Goal: Book appointment/travel/reservation

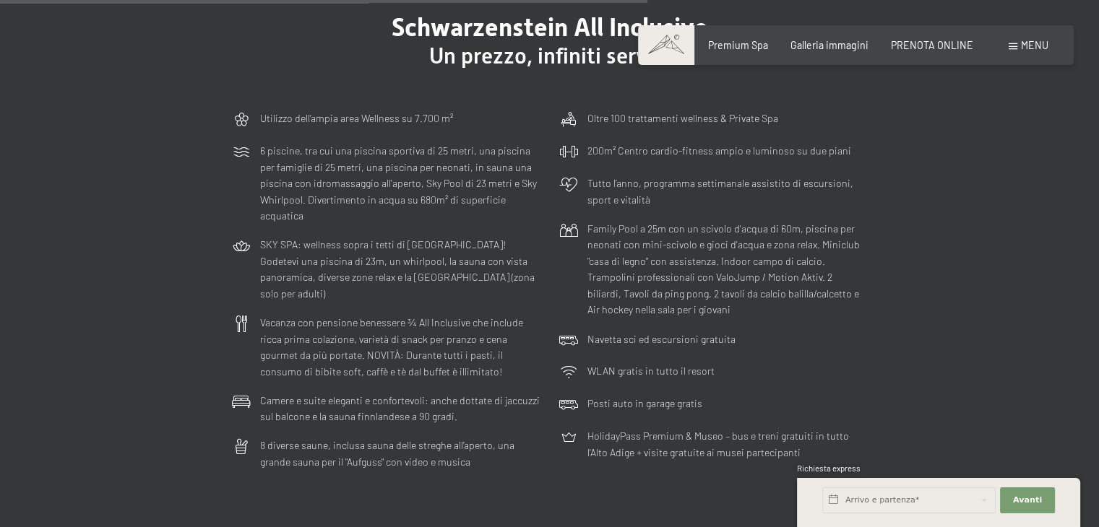
scroll to position [3579, 0]
click at [956, 153] on section "Schwarzenstein All Inclusive Un prezzo, infiniti servizi Utilizzo dell‘ampia ar…" at bounding box center [549, 244] width 1099 height 592
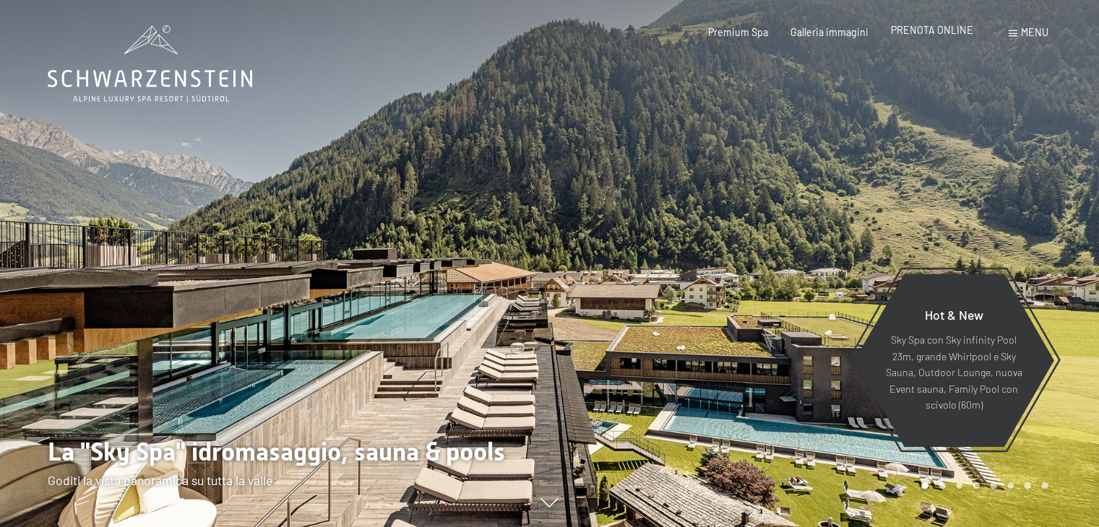
click at [938, 31] on span "PRENOTA ONLINE" at bounding box center [932, 30] width 82 height 12
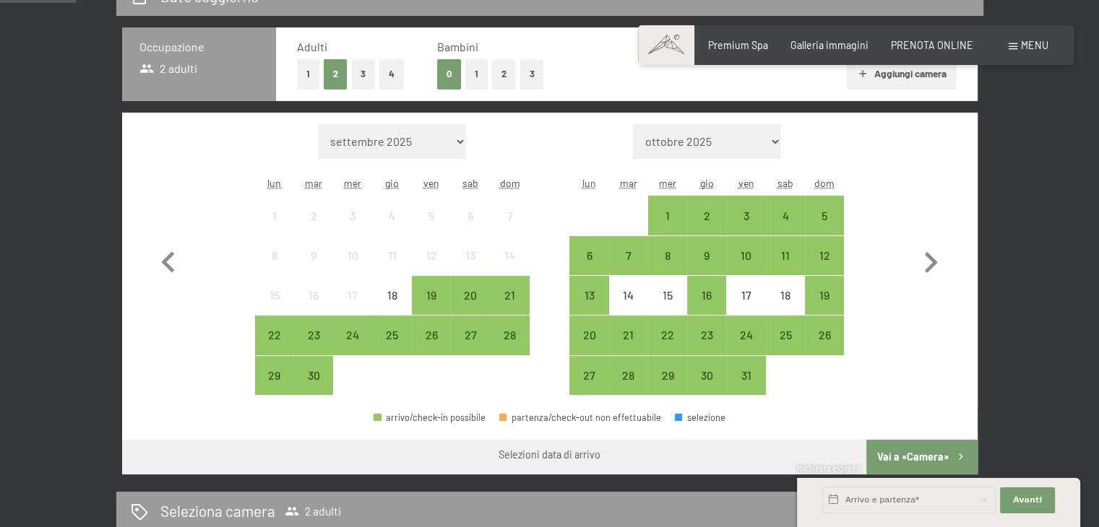
scroll to position [337, 0]
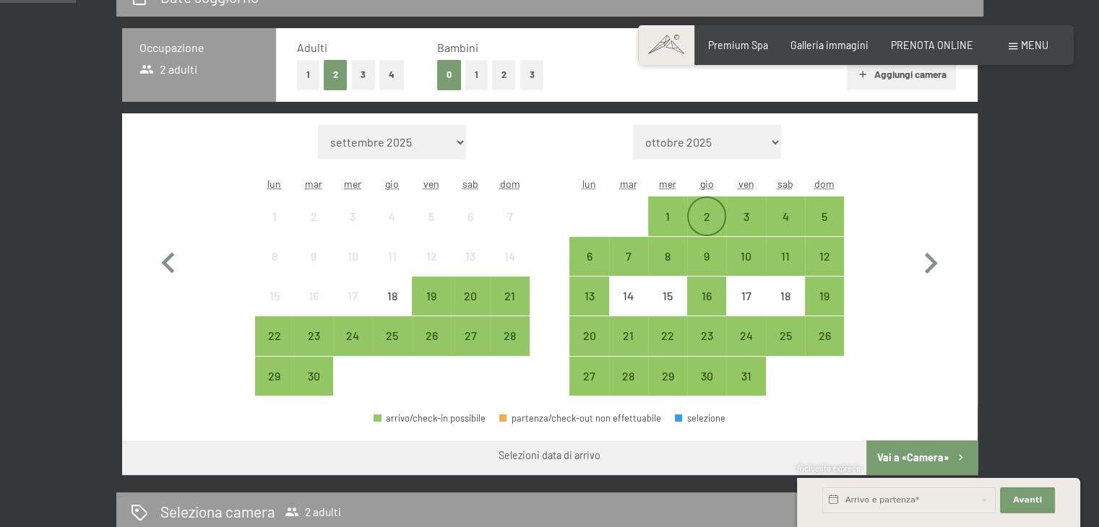
click at [706, 217] on div "2" at bounding box center [706, 229] width 36 height 36
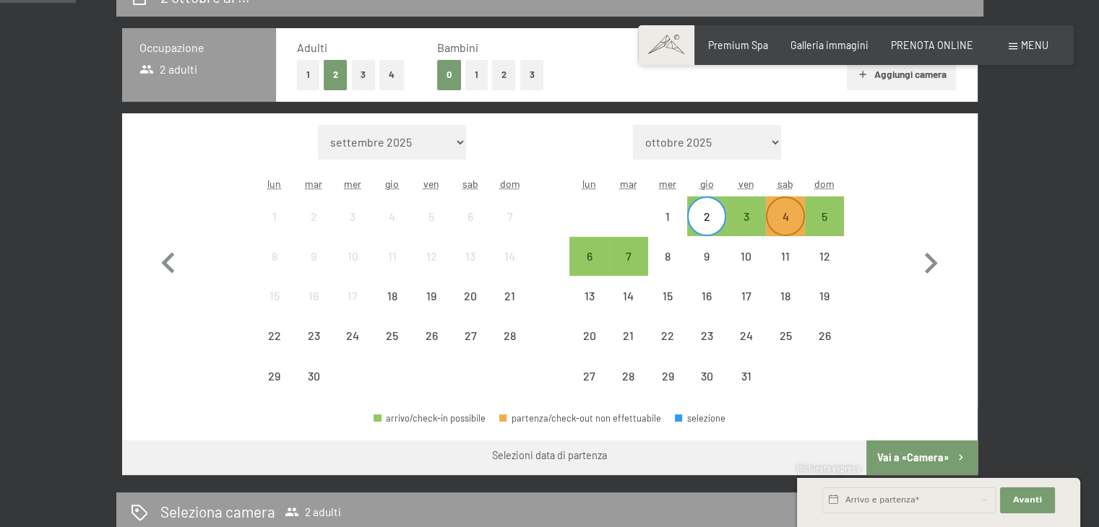
click at [784, 217] on div "4" at bounding box center [785, 229] width 36 height 36
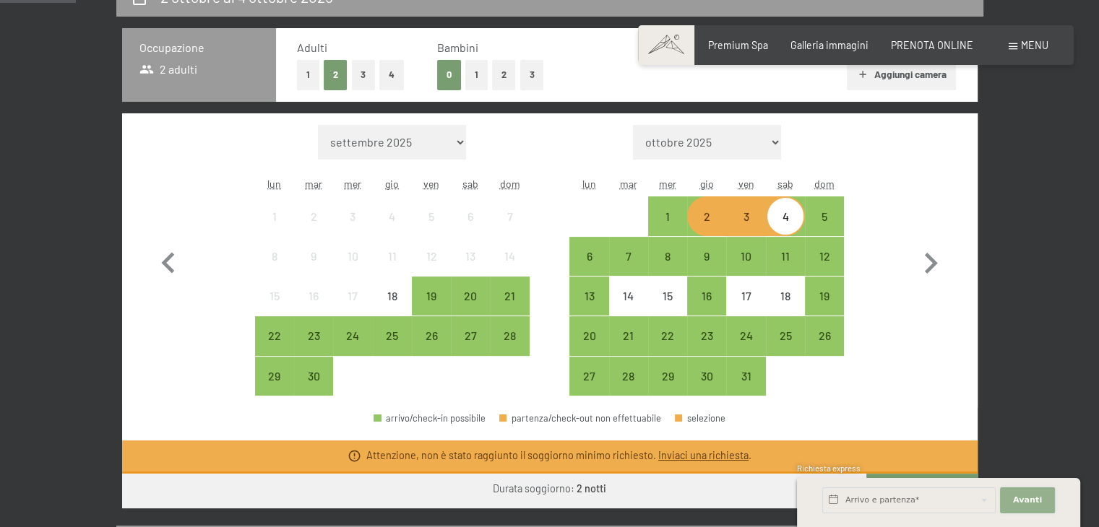
click at [1014, 496] on button "Avanti Nascondere i campi dell'indirizzo" at bounding box center [1027, 501] width 55 height 26
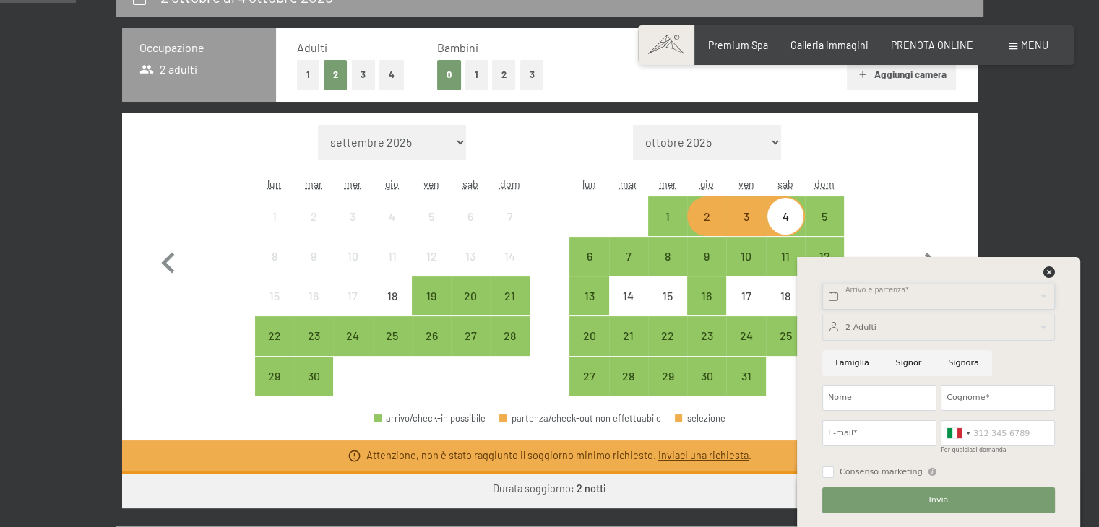
click at [831, 298] on input "text" at bounding box center [938, 297] width 233 height 26
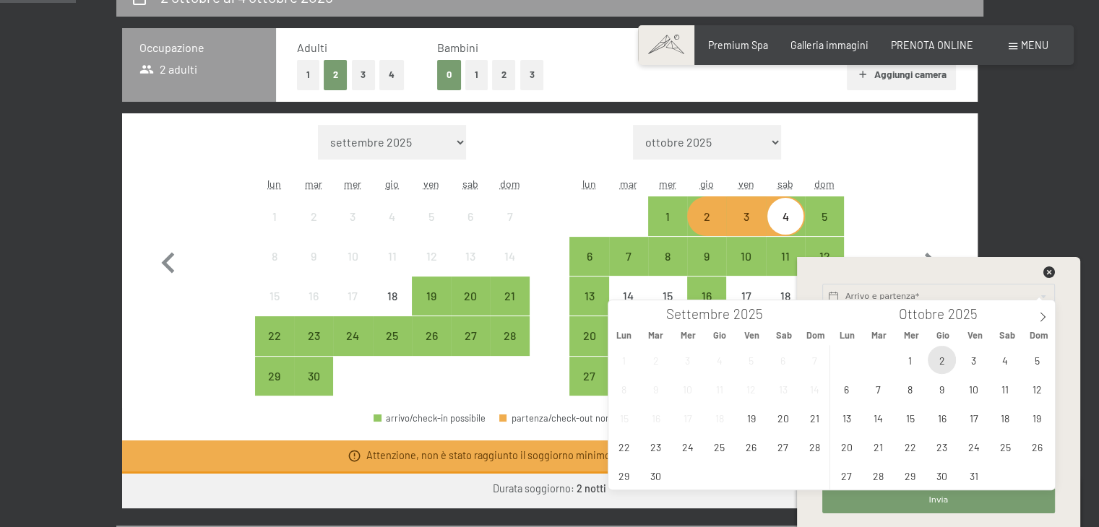
click at [942, 353] on span "2" at bounding box center [942, 360] width 28 height 28
click at [1011, 356] on span "4" at bounding box center [1005, 360] width 28 height 28
type input "Gio. 02/10/2025 - Sab. 04/10/2025"
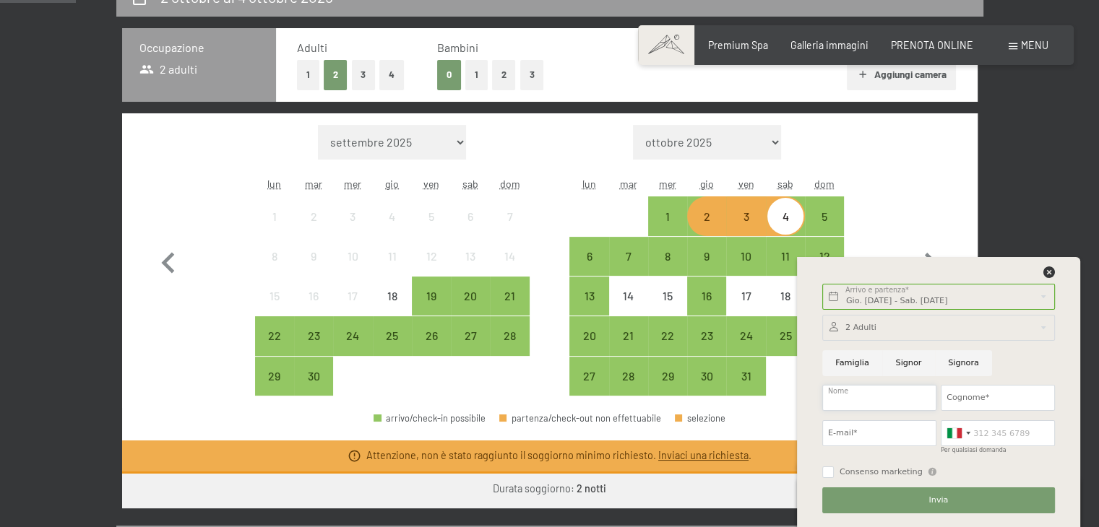
click at [867, 395] on input "Nome" at bounding box center [879, 398] width 114 height 26
type input "giovanni"
type input "ugolini"
type input "giovanni@gugoltex.com"
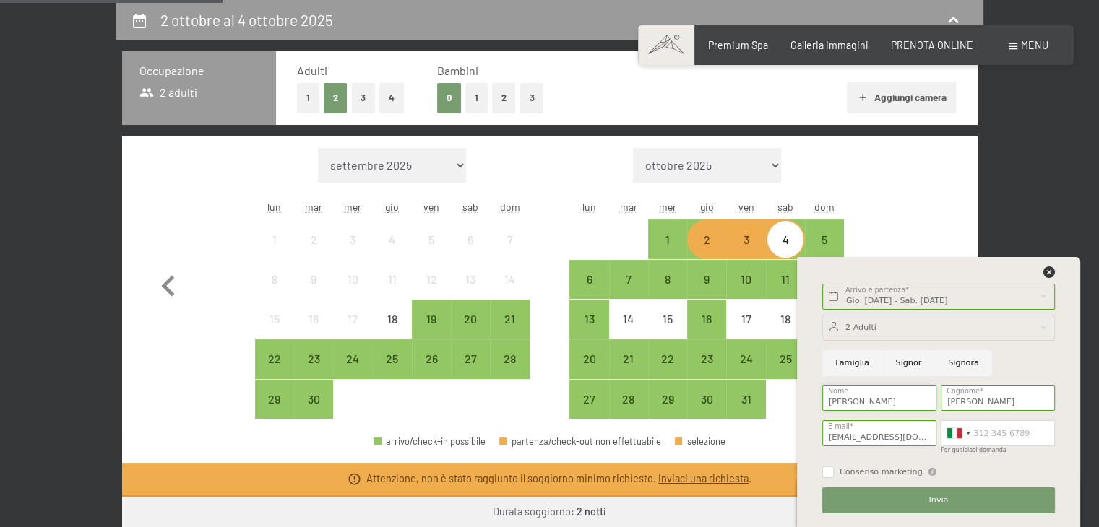
scroll to position [315, 0]
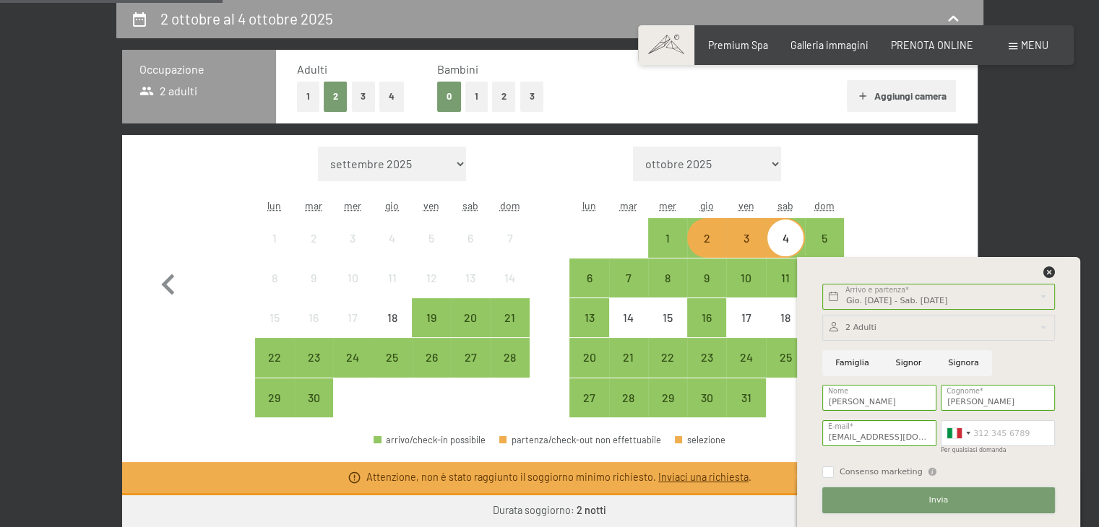
click at [951, 501] on button "Invia" at bounding box center [938, 501] width 233 height 26
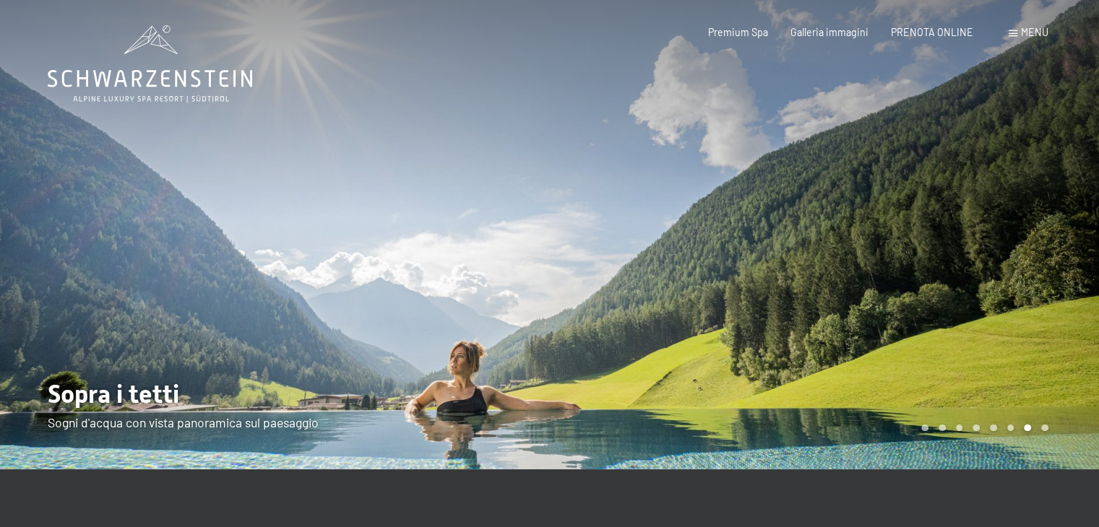
click at [1002, 215] on div at bounding box center [825, 235] width 550 height 470
